Goal: Information Seeking & Learning: Find specific fact

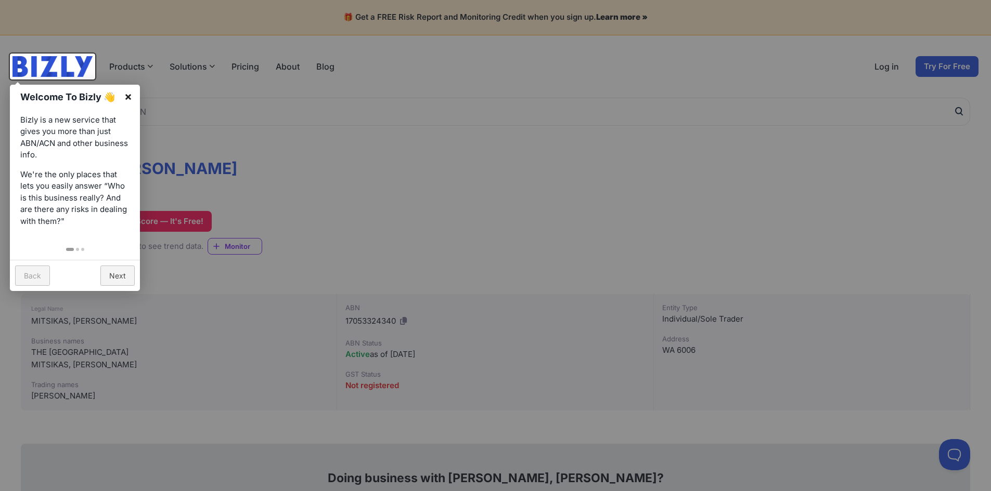
click at [125, 99] on link "×" at bounding box center [127, 96] width 23 height 23
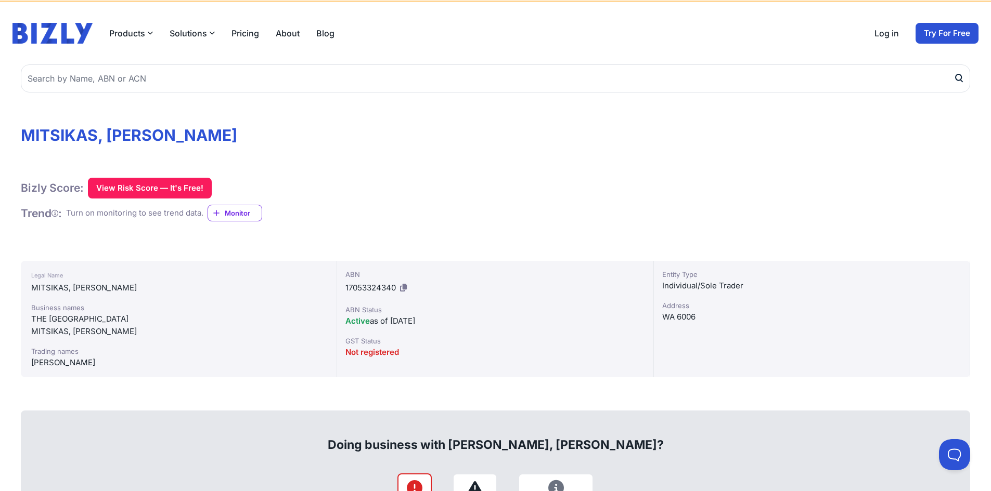
scroll to position [52, 0]
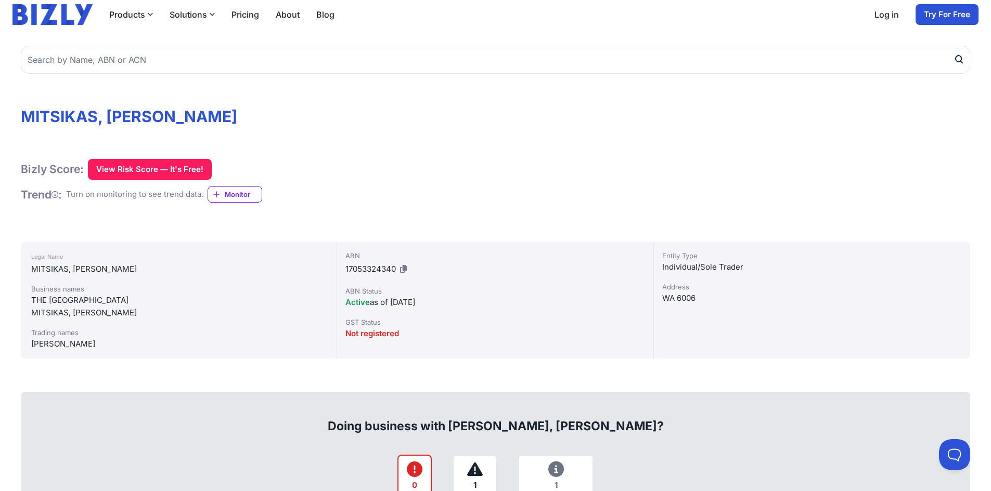
drag, startPoint x: 146, startPoint y: 317, endPoint x: 30, endPoint y: 306, distance: 116.0
click at [30, 306] on div "Legal Name [PERSON_NAME] Business names THE [GEOGRAPHIC_DATA] [PERSON_NAME] Tra…" at bounding box center [179, 300] width 316 height 116
click at [32, 307] on div "MITSIKAS, [PERSON_NAME]" at bounding box center [178, 313] width 295 height 12
drag, startPoint x: 31, startPoint y: 294, endPoint x: 72, endPoint y: 306, distance: 42.9
click at [72, 306] on div "Legal Name [PERSON_NAME] Business names THE [GEOGRAPHIC_DATA] [PERSON_NAME] Tra…" at bounding box center [179, 300] width 316 height 116
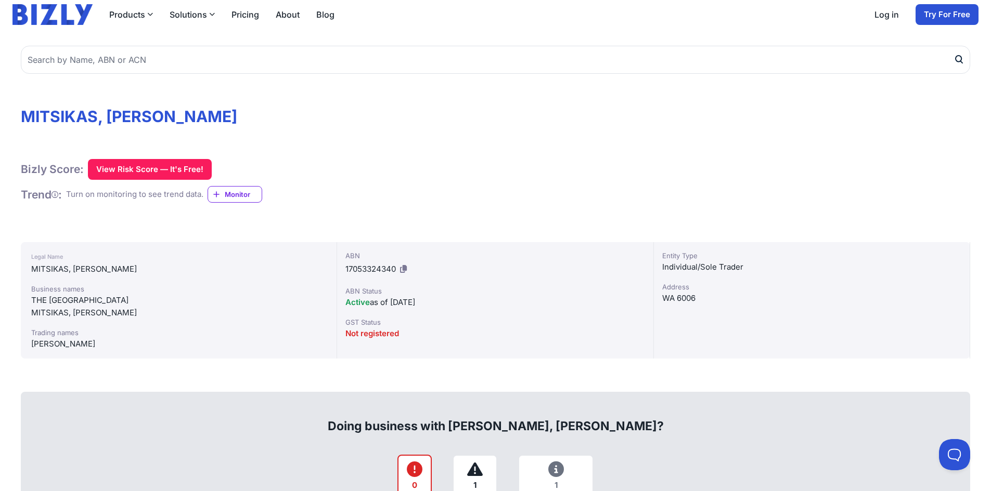
click at [74, 306] on div "THE [GEOGRAPHIC_DATA]" at bounding box center [178, 300] width 295 height 12
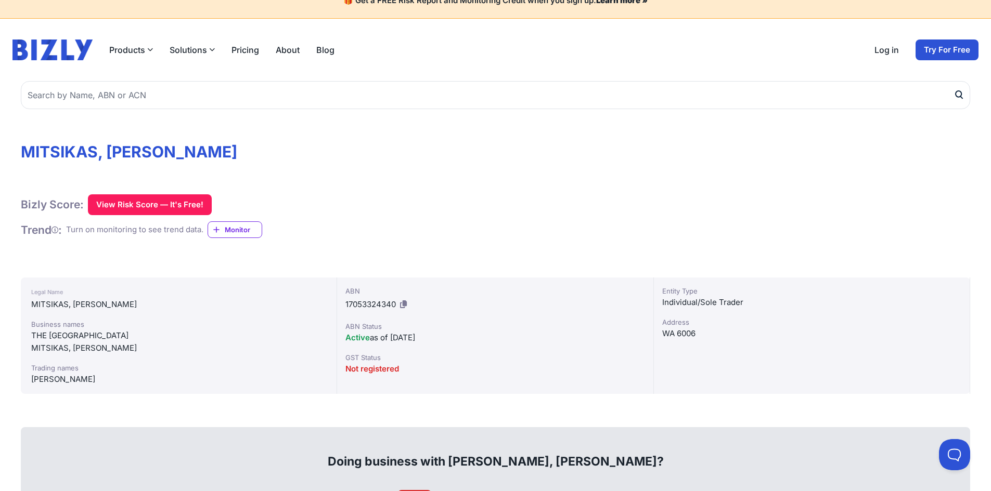
scroll to position [0, 0]
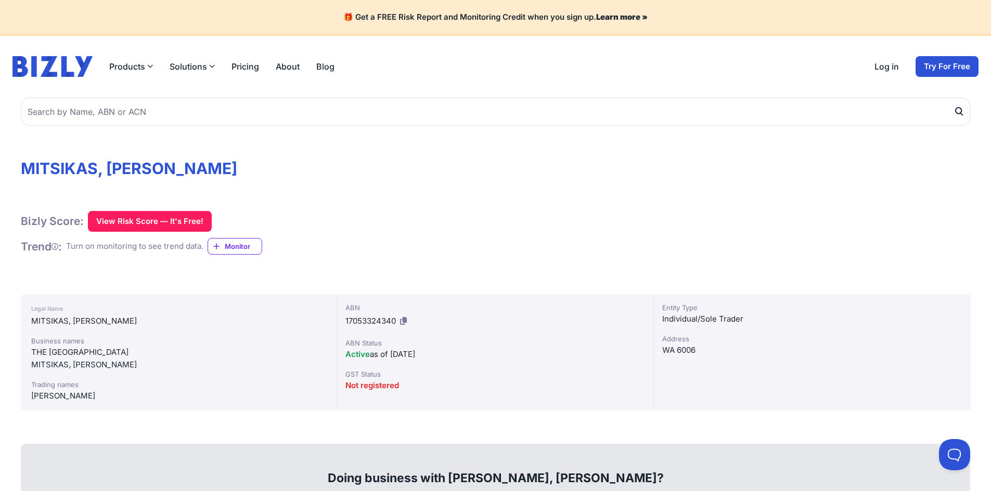
drag, startPoint x: 142, startPoint y: 369, endPoint x: 32, endPoint y: 355, distance: 111.6
click at [32, 355] on div "Business names THE [GEOGRAPHIC_DATA] [PERSON_NAME]" at bounding box center [178, 353] width 295 height 35
copy div "THE DENTURE CENTRE MITSIKAS, [PERSON_NAME]"
